Goal: Go to known website: Access a specific website the user already knows

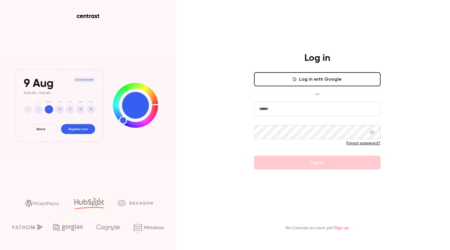
click at [311, 76] on button "Log in with Google" at bounding box center [317, 79] width 127 height 14
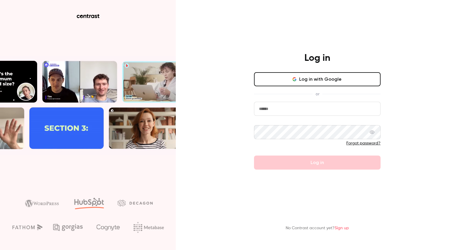
click at [309, 80] on button "Log in with Google" at bounding box center [317, 79] width 127 height 14
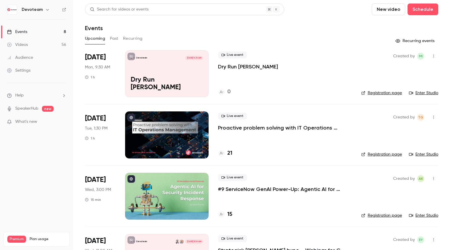
click at [426, 95] on link "Enter Studio" at bounding box center [423, 93] width 29 height 6
